Goal: Browse casually: Explore the website without a specific task or goal

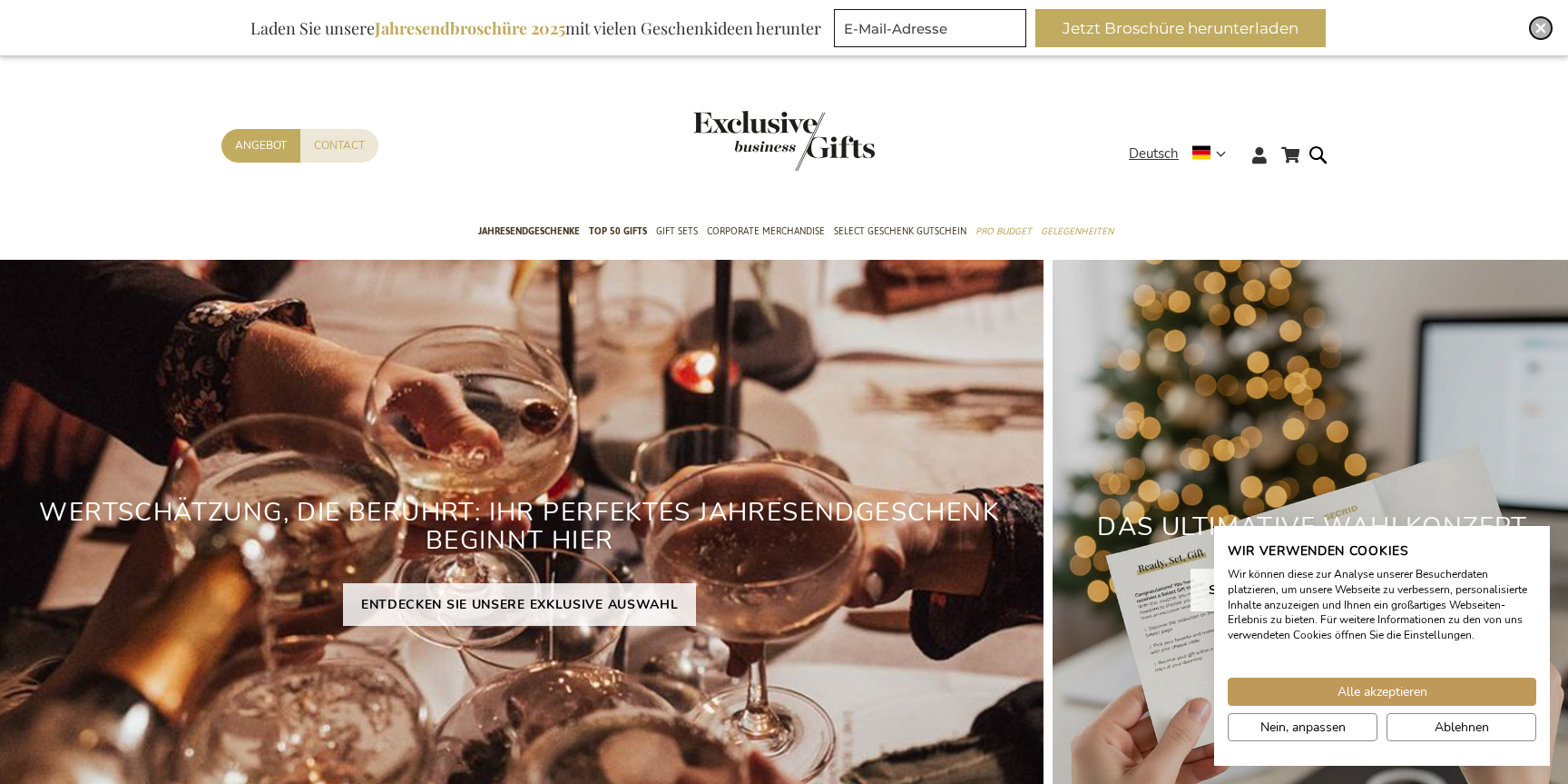
click at [1539, 25] on img "Close" at bounding box center [1541, 27] width 11 height 11
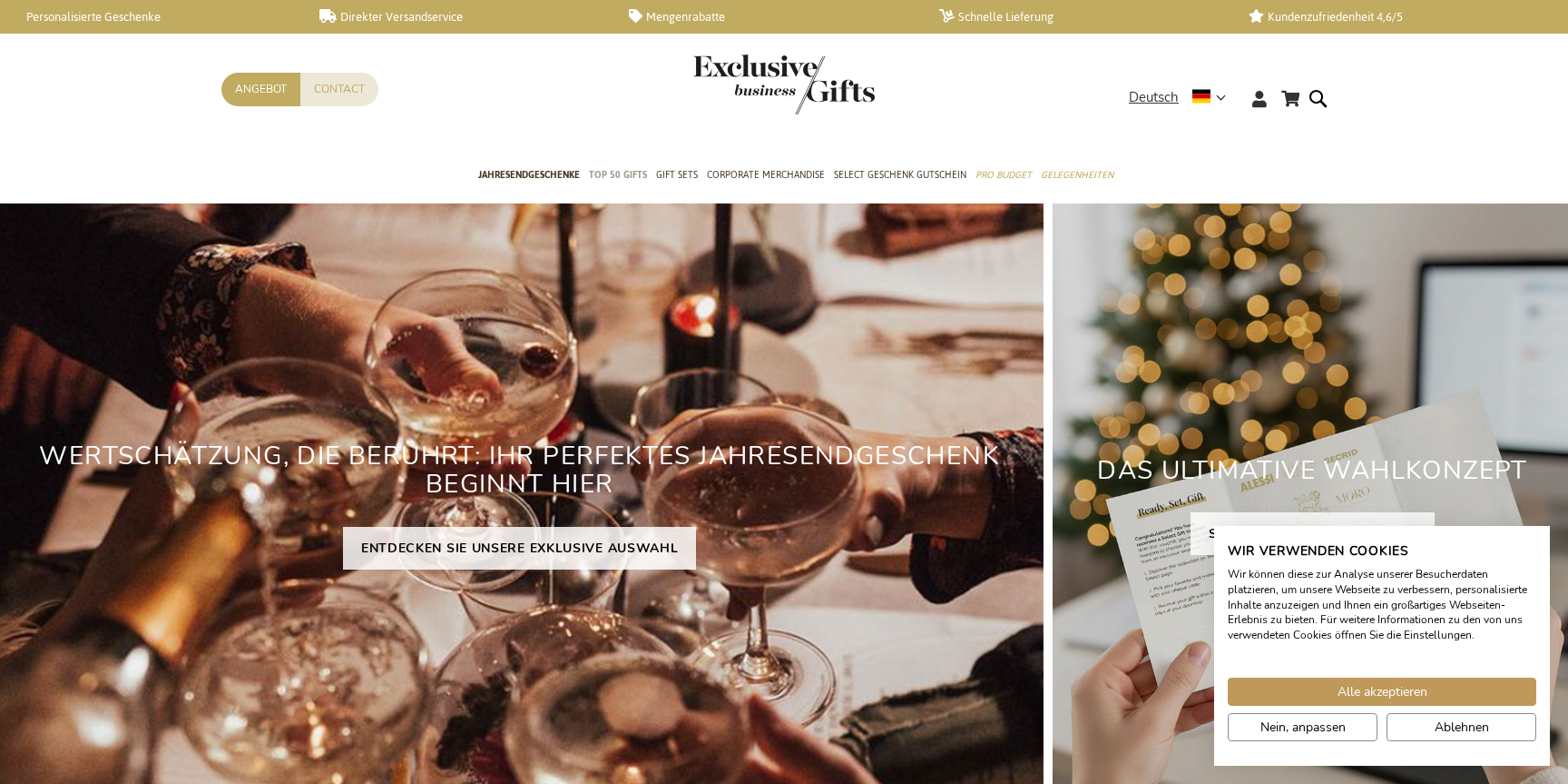
click at [620, 170] on span "TOP 50 Gifts" at bounding box center [617, 174] width 58 height 19
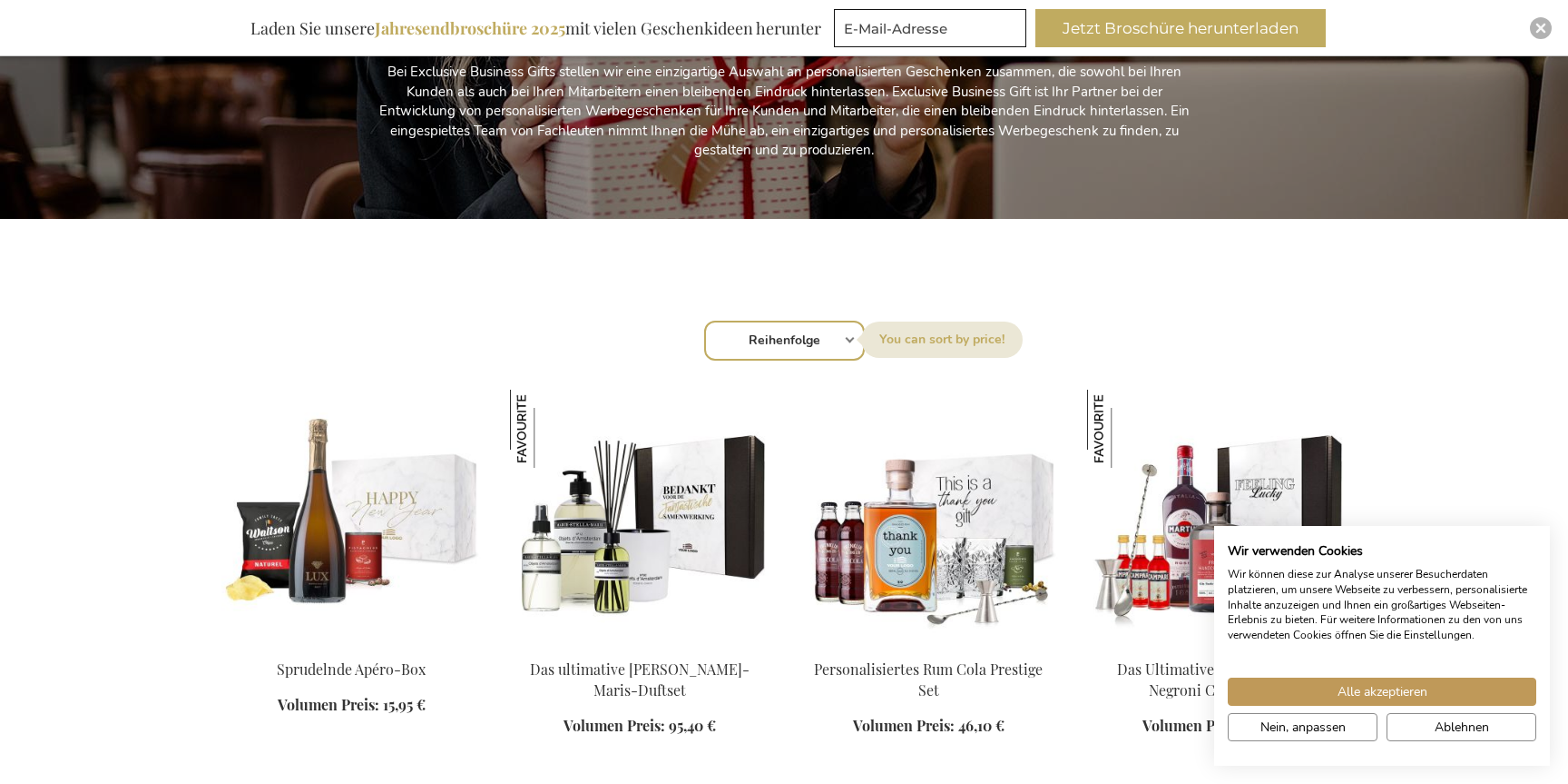
scroll to position [490, 0]
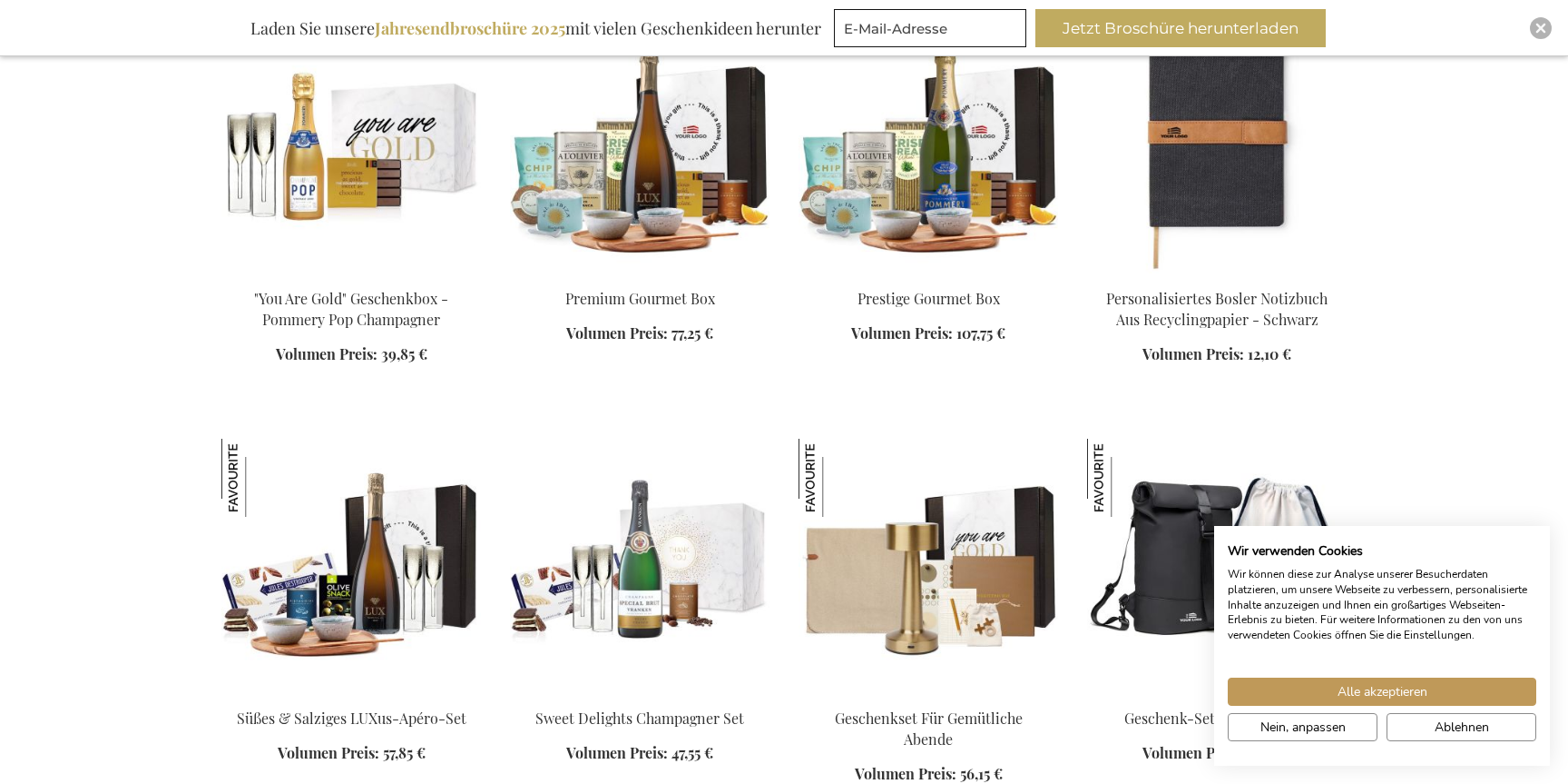
scroll to position [5336, 0]
